Goal: Transaction & Acquisition: Subscribe to service/newsletter

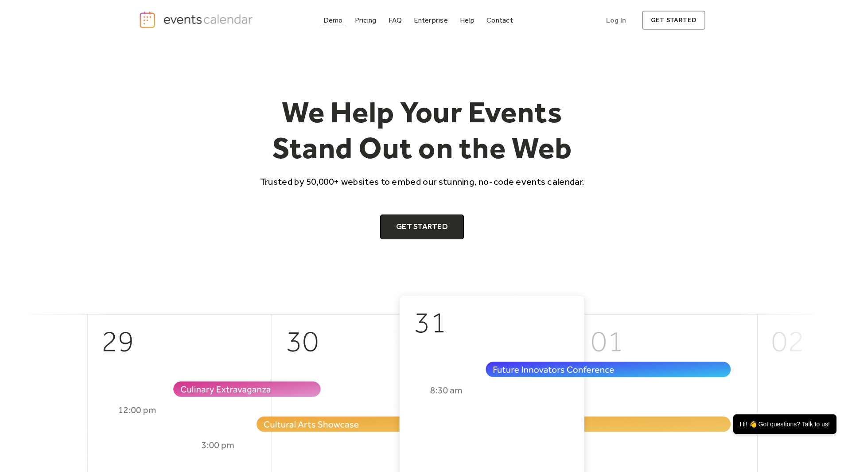
click at [331, 18] on div "Demo" at bounding box center [332, 20] width 19 height 5
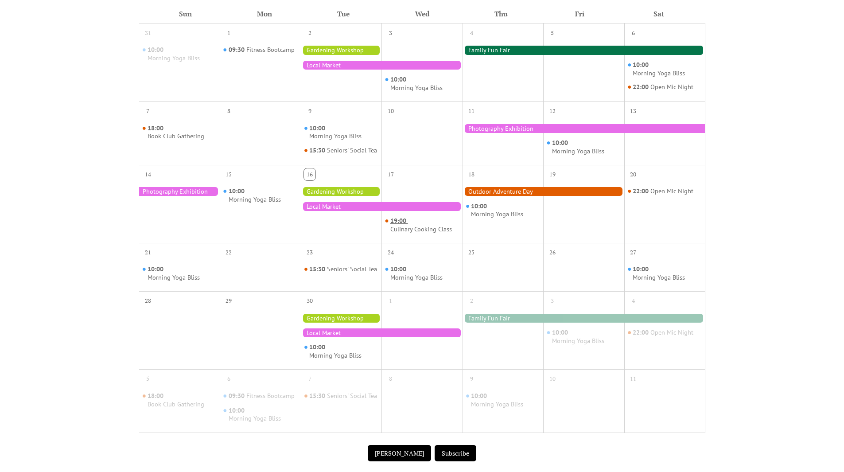
scroll to position [443, 0]
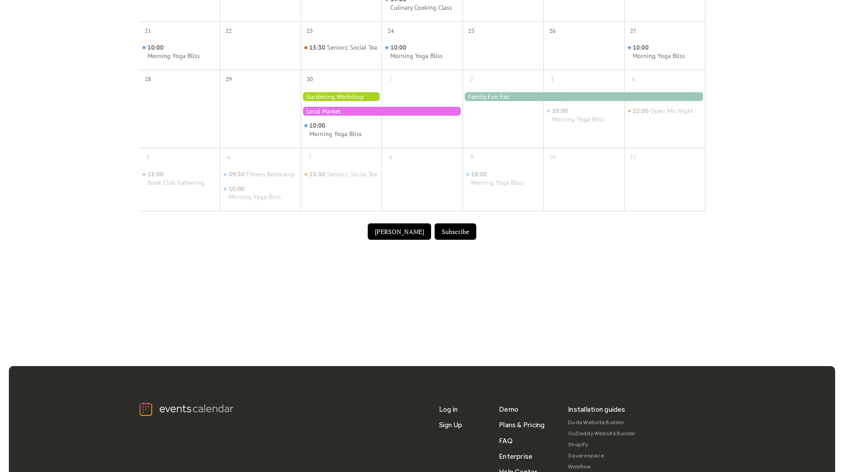
click at [388, 240] on button "[PERSON_NAME]" at bounding box center [399, 231] width 63 height 17
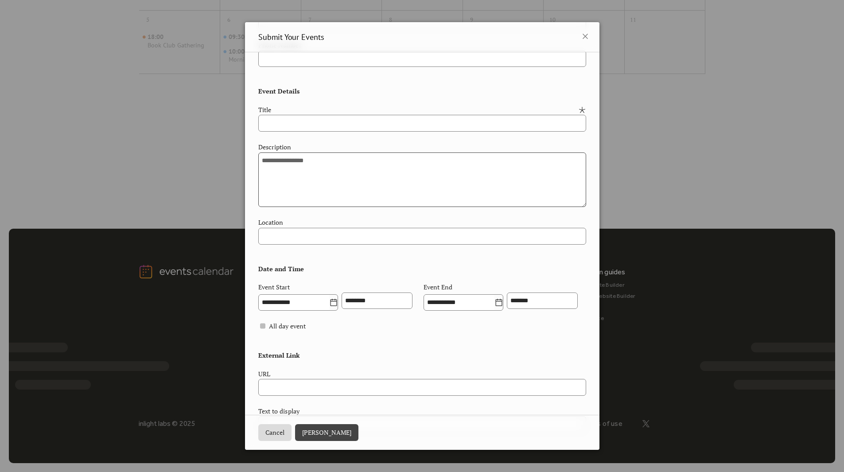
scroll to position [0, 0]
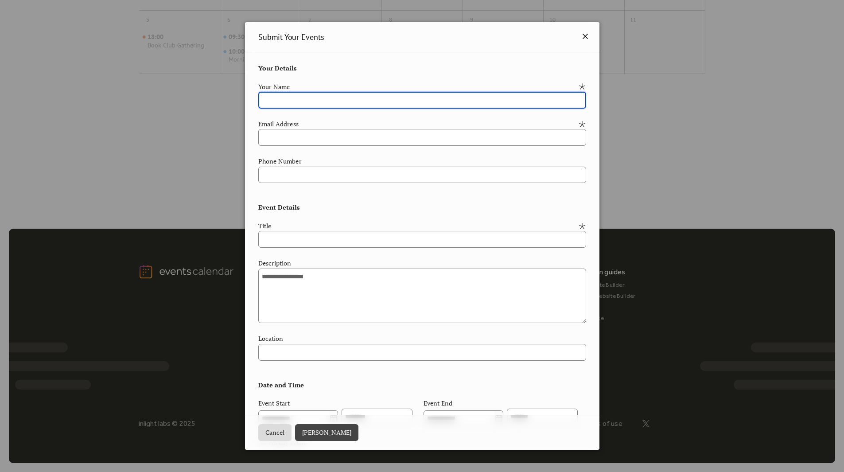
click at [583, 37] on icon at bounding box center [585, 36] width 5 height 5
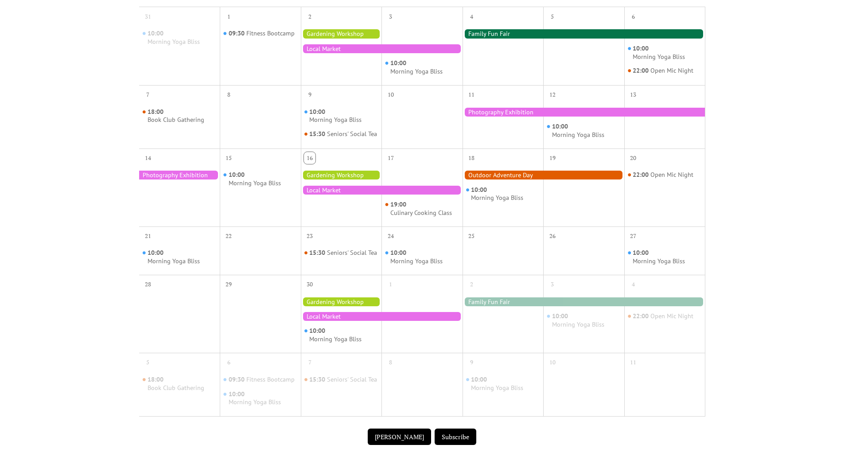
scroll to position [145, 0]
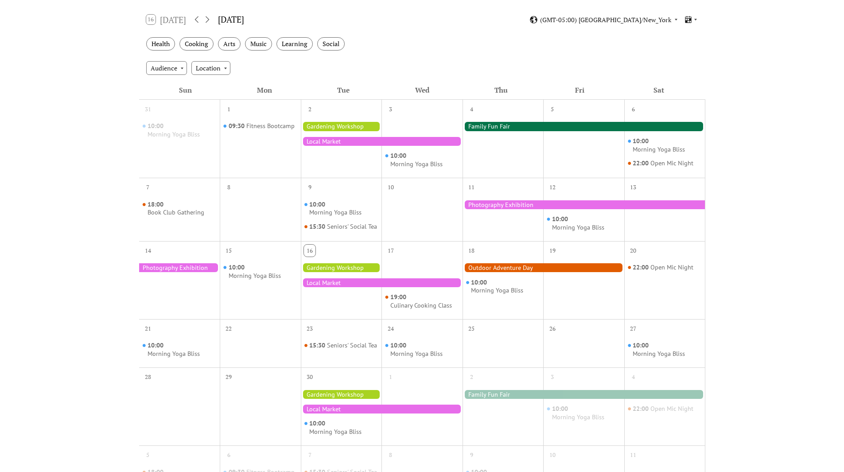
click at [501, 202] on div at bounding box center [583, 204] width 243 height 9
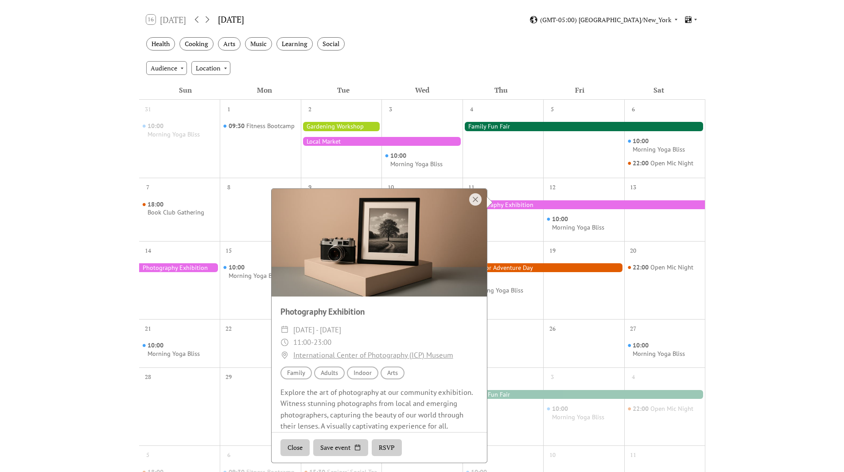
click at [390, 447] on button "RSVP" at bounding box center [387, 447] width 30 height 17
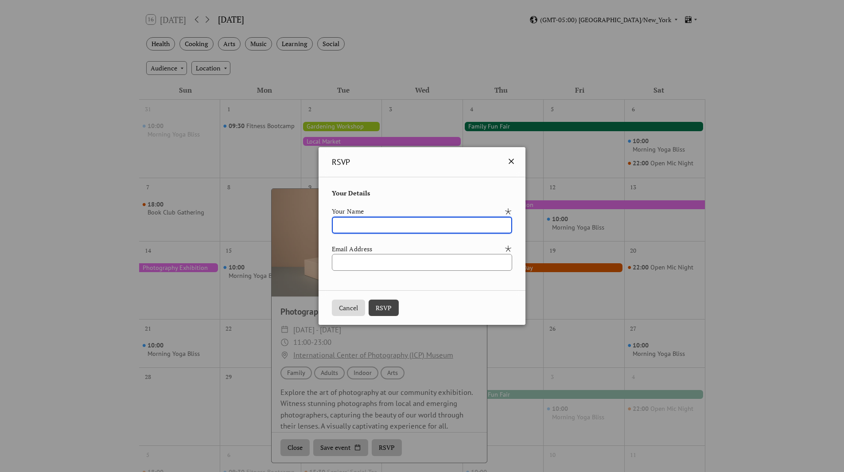
click at [517, 160] on icon at bounding box center [511, 161] width 11 height 11
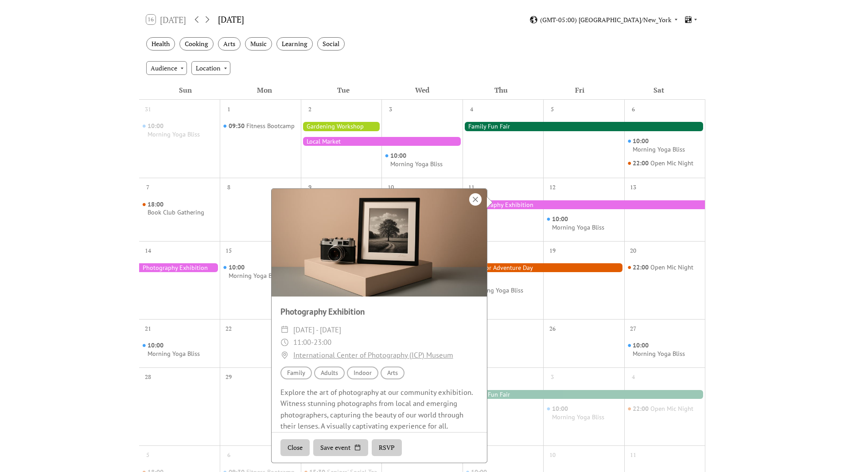
click at [472, 196] on div at bounding box center [475, 199] width 12 height 12
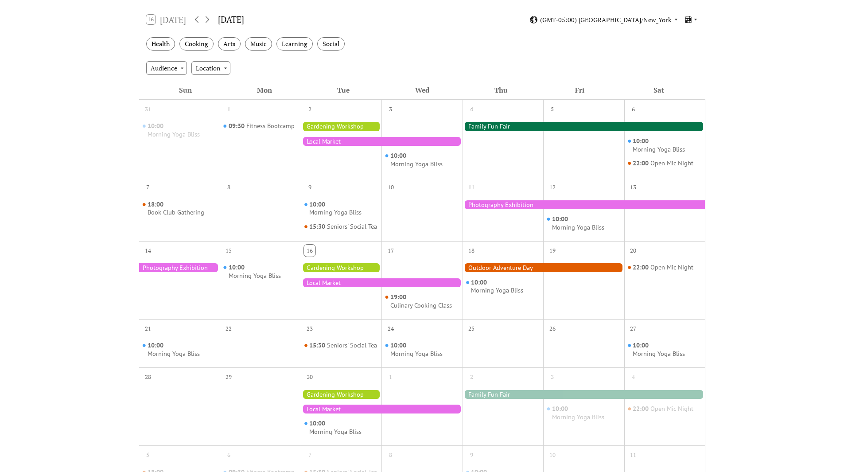
click at [500, 129] on div at bounding box center [583, 126] width 243 height 9
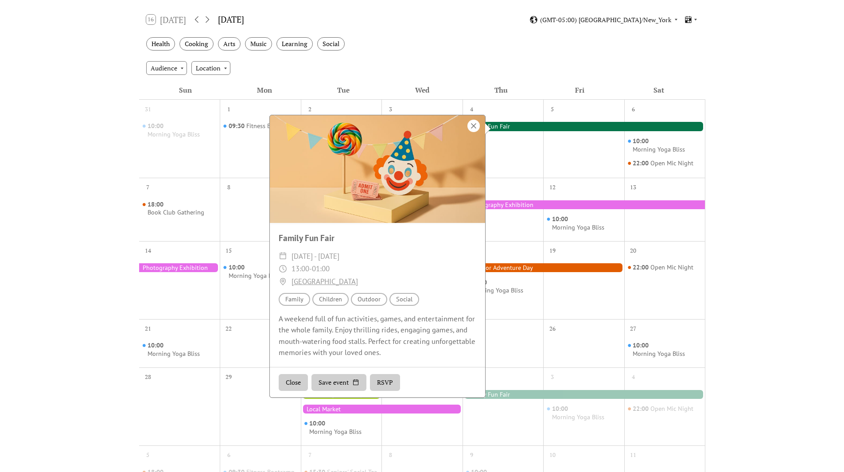
click at [474, 124] on div at bounding box center [473, 126] width 12 height 12
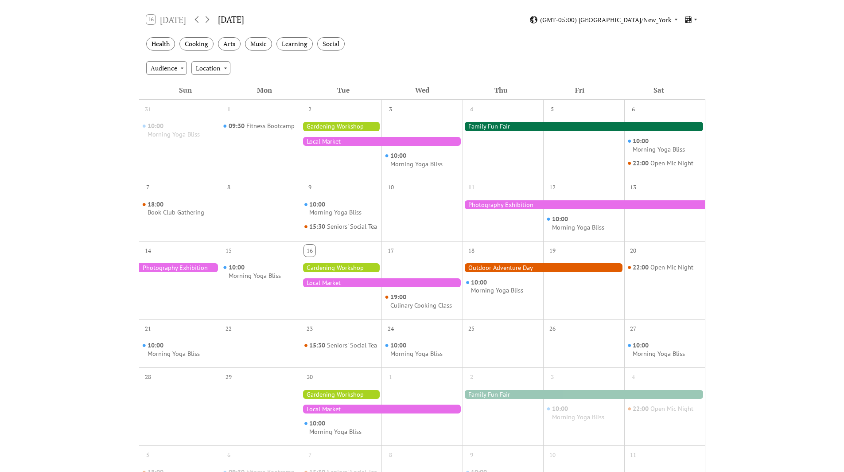
click at [775, 217] on div "Events Calendar Demo Loading the Events Calendar..." at bounding box center [422, 244] width 844 height 698
click at [494, 272] on div at bounding box center [543, 267] width 162 height 9
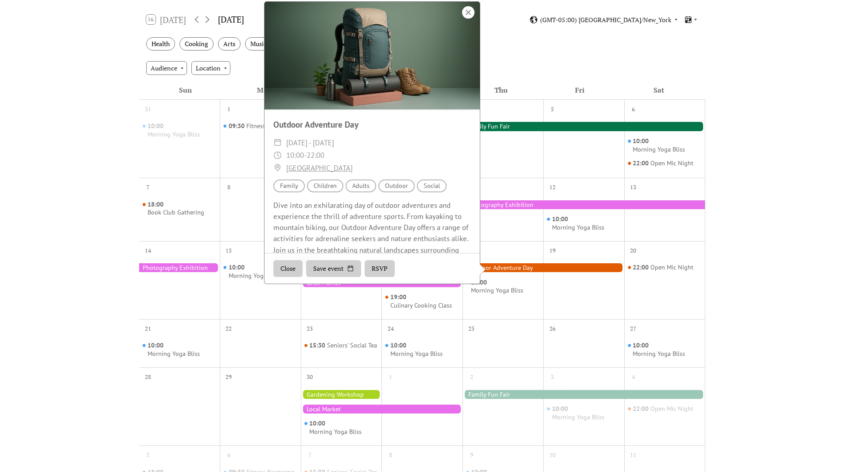
click at [467, 19] on div at bounding box center [468, 12] width 12 height 12
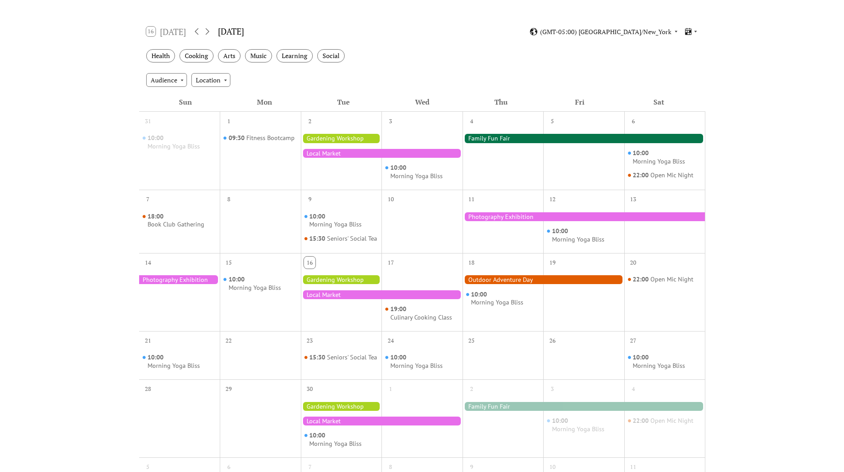
scroll to position [101, 0]
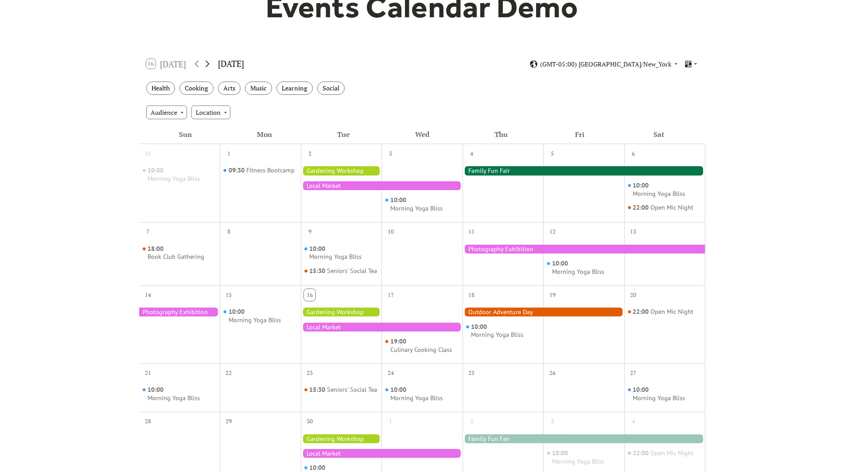
click at [207, 62] on icon at bounding box center [207, 63] width 11 height 11
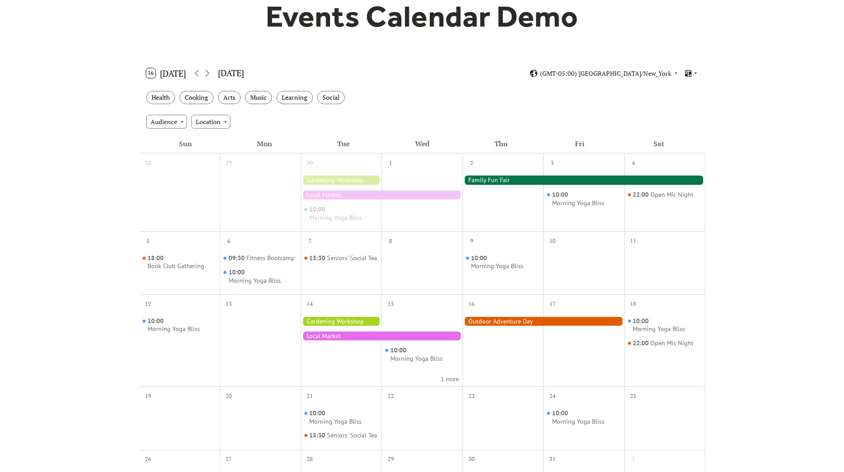
scroll to position [57, 0]
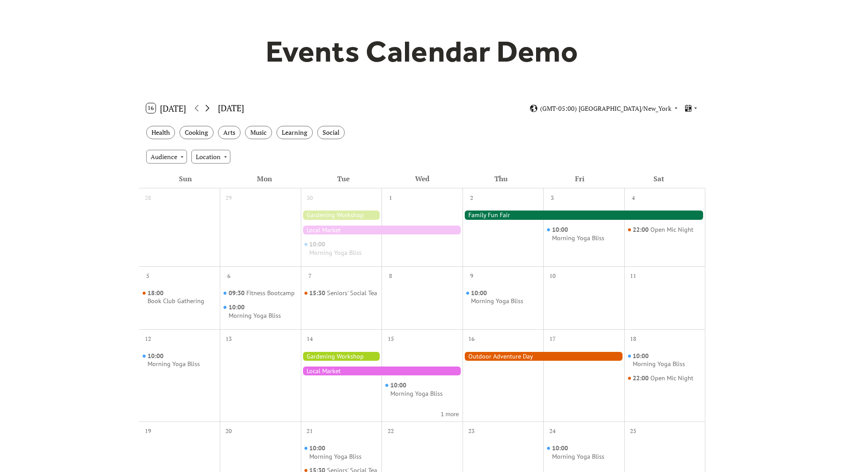
click at [209, 108] on icon at bounding box center [207, 108] width 11 height 11
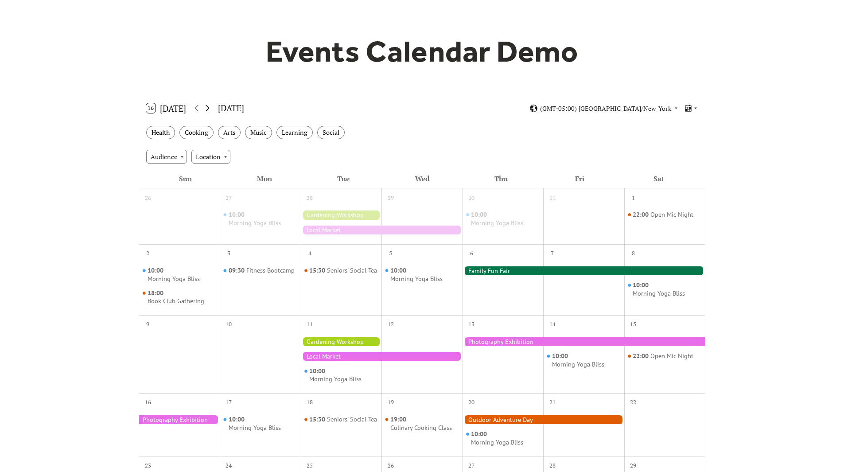
click at [209, 108] on icon at bounding box center [207, 108] width 11 height 11
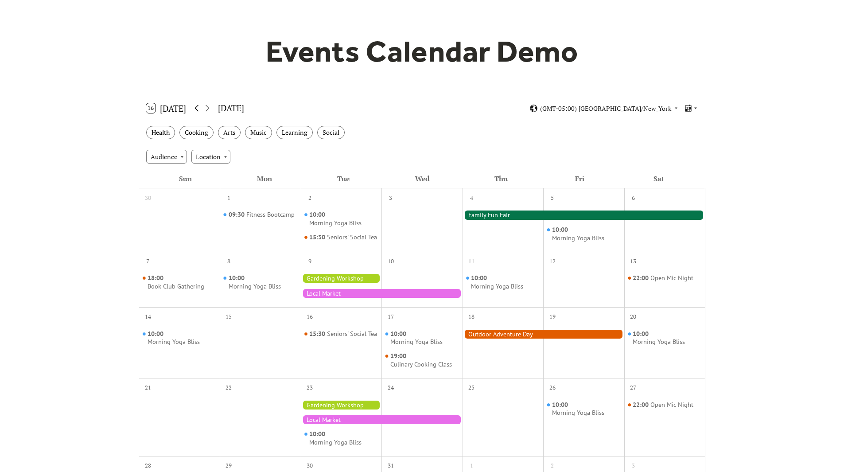
click at [194, 109] on icon at bounding box center [196, 108] width 11 height 11
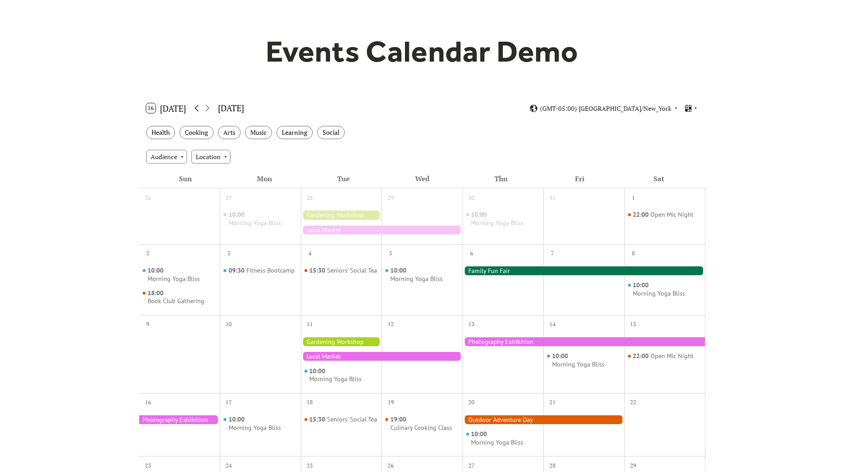
click at [194, 109] on icon at bounding box center [196, 108] width 11 height 11
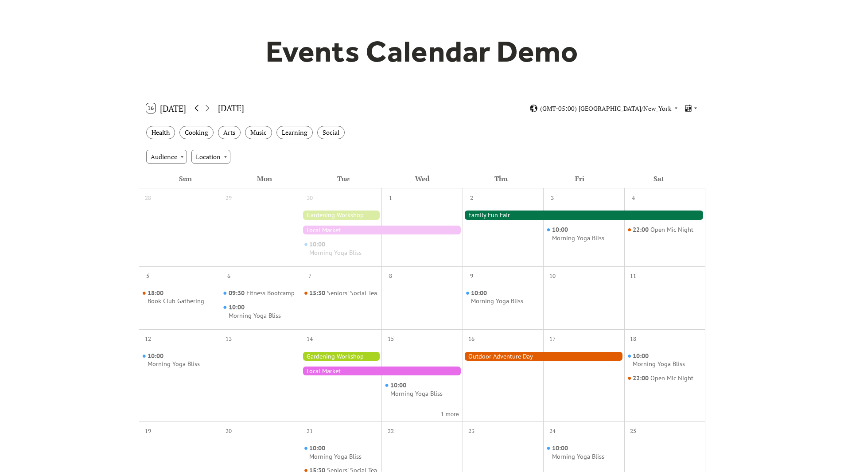
click at [194, 109] on icon at bounding box center [196, 108] width 11 height 11
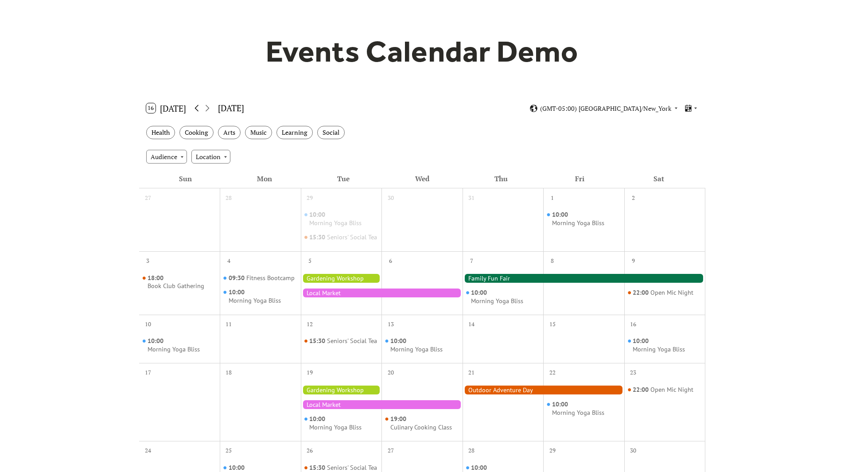
click at [194, 109] on icon at bounding box center [196, 108] width 11 height 11
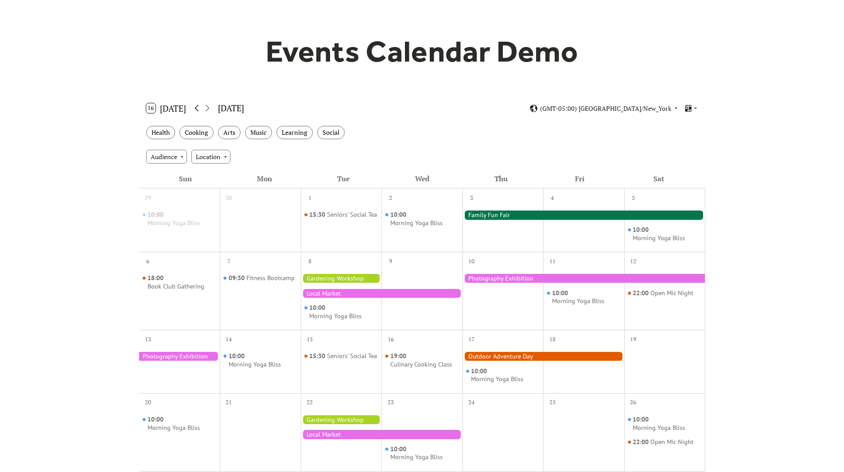
click at [194, 109] on icon at bounding box center [196, 108] width 11 height 11
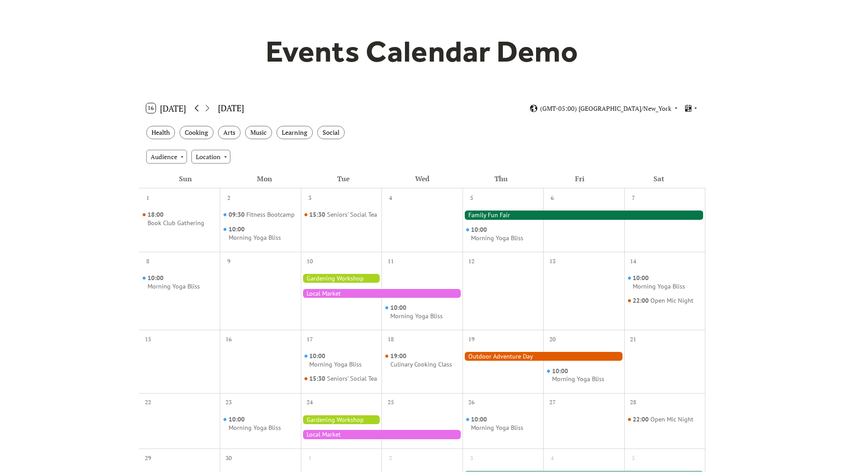
click at [194, 109] on icon at bounding box center [196, 108] width 11 height 11
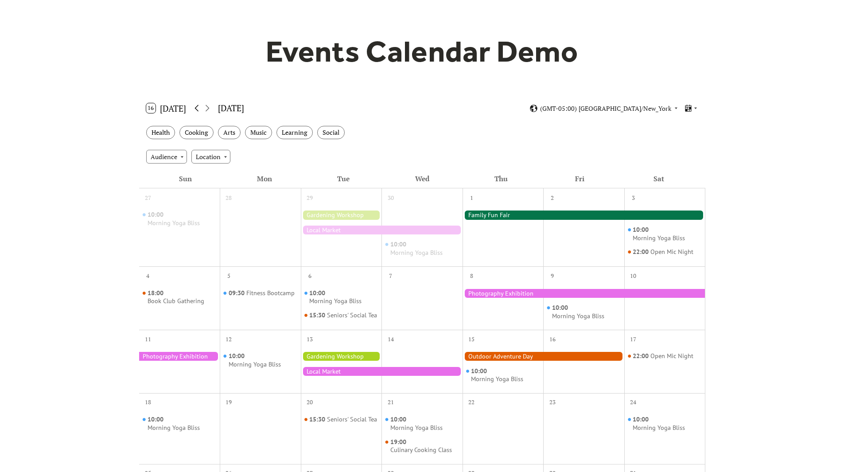
click at [194, 109] on icon at bounding box center [196, 108] width 11 height 11
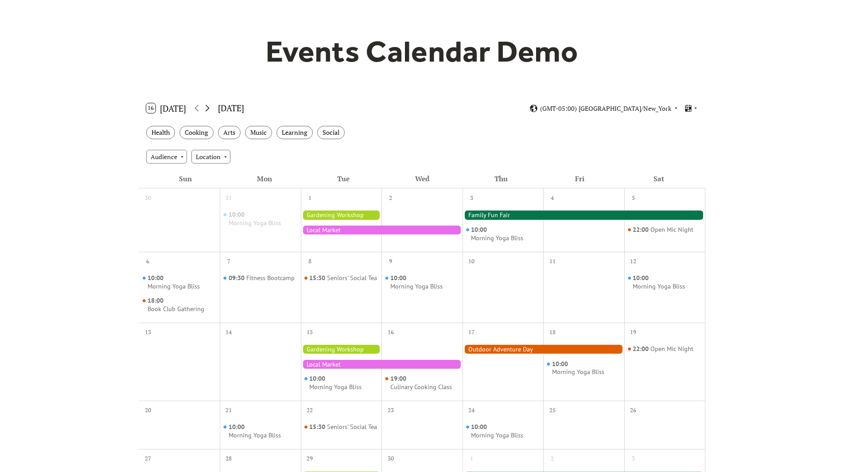
click at [205, 109] on icon at bounding box center [207, 108] width 11 height 11
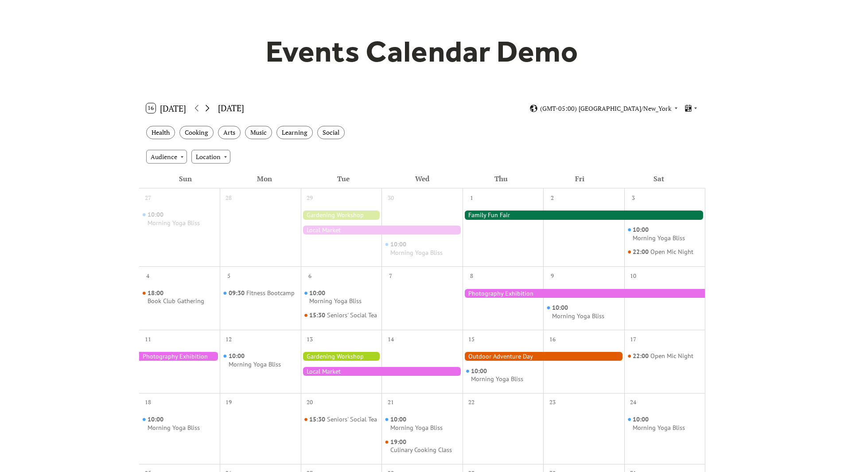
click at [205, 109] on icon at bounding box center [207, 108] width 11 height 11
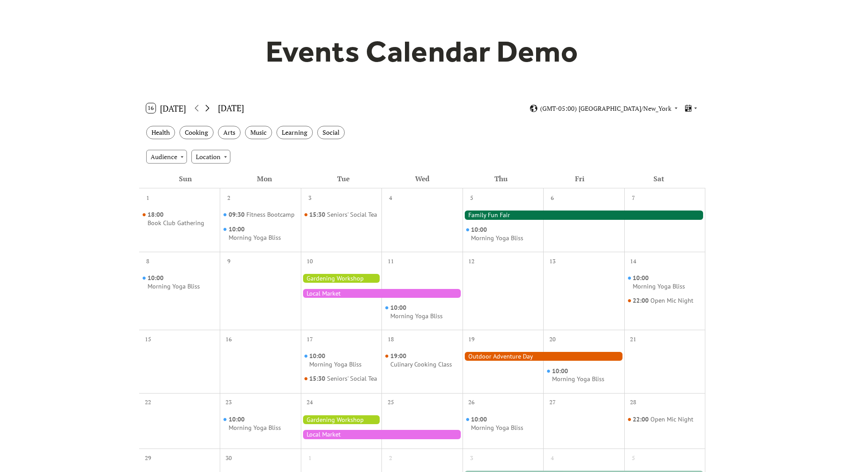
click at [205, 109] on icon at bounding box center [207, 108] width 11 height 11
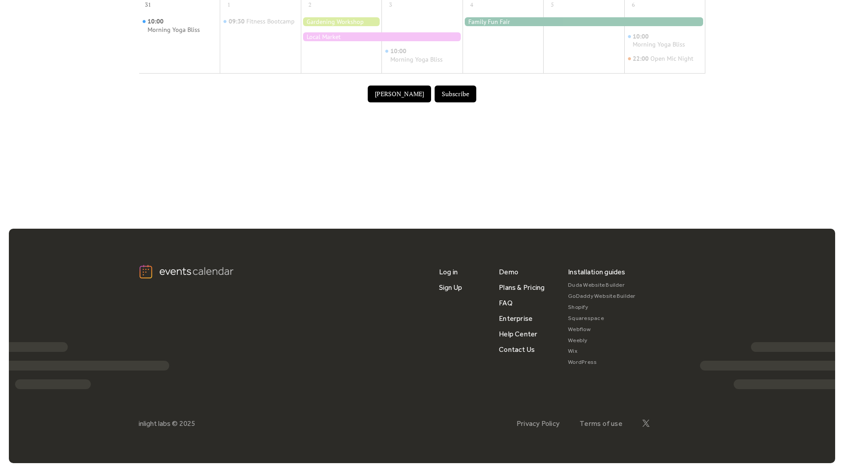
scroll to position [559, 0]
click at [531, 287] on link "Plans & Pricing" at bounding box center [522, 288] width 46 height 16
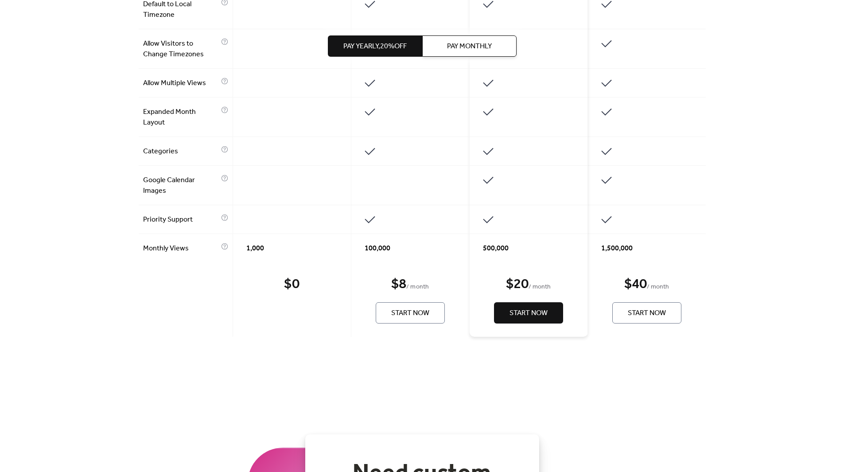
scroll to position [620, 0]
